Goal: Task Accomplishment & Management: Use online tool/utility

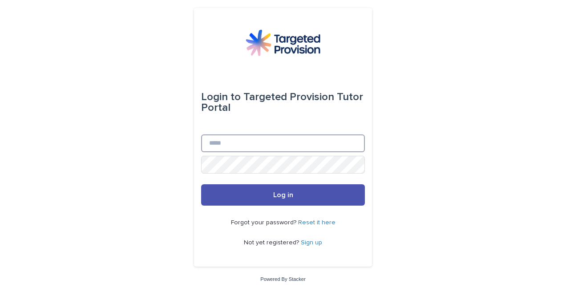
click at [234, 148] on input "Email" at bounding box center [283, 143] width 164 height 18
type input "**********"
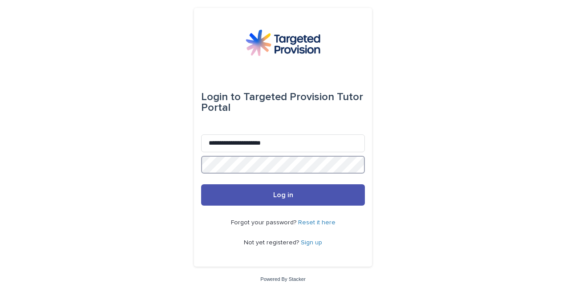
click at [201, 184] on button "Log in" at bounding box center [283, 194] width 164 height 21
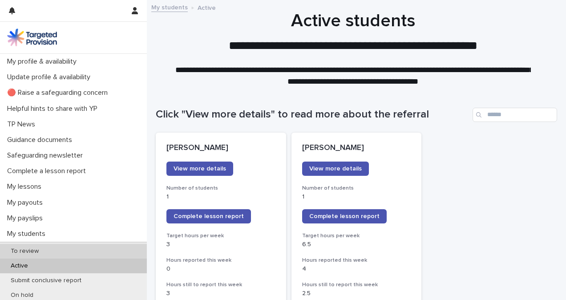
click at [17, 246] on div "To review" at bounding box center [73, 251] width 147 height 15
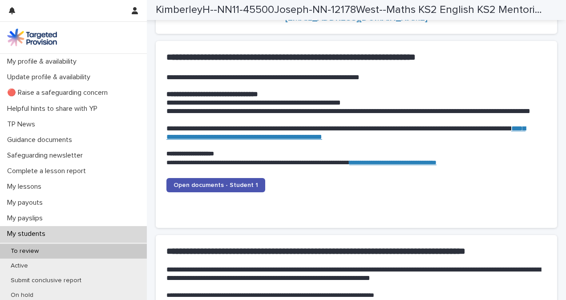
scroll to position [859, 0]
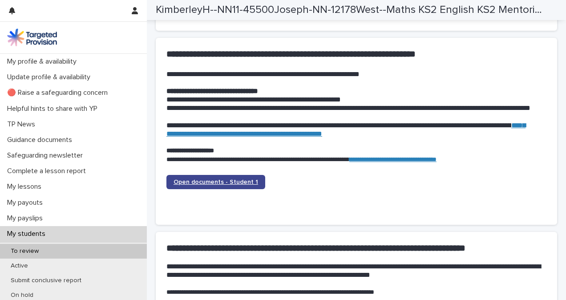
click at [238, 178] on link "Open documents - Student 1" at bounding box center [215, 182] width 99 height 14
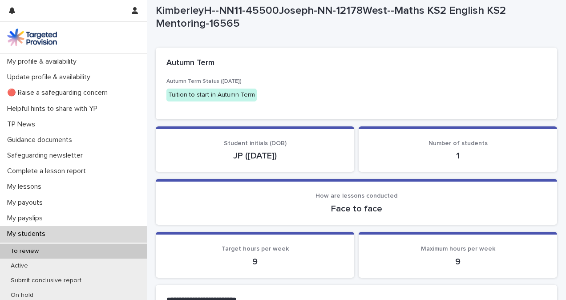
scroll to position [20, 0]
